Goal: Navigation & Orientation: Find specific page/section

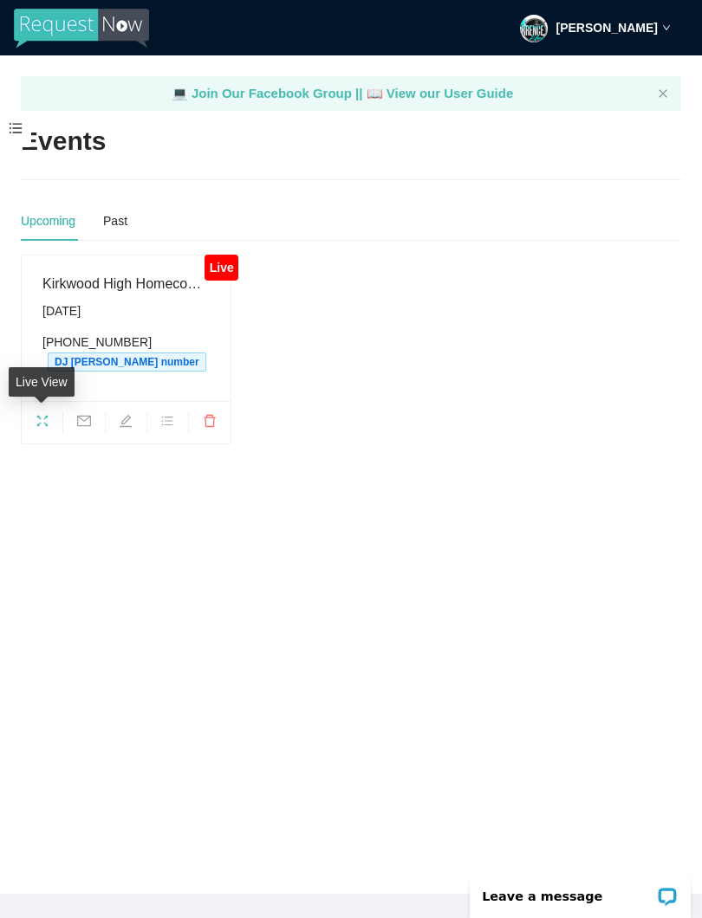
click at [49, 422] on span "fullscreen" at bounding box center [42, 423] width 41 height 19
